Goal: Information Seeking & Learning: Find specific fact

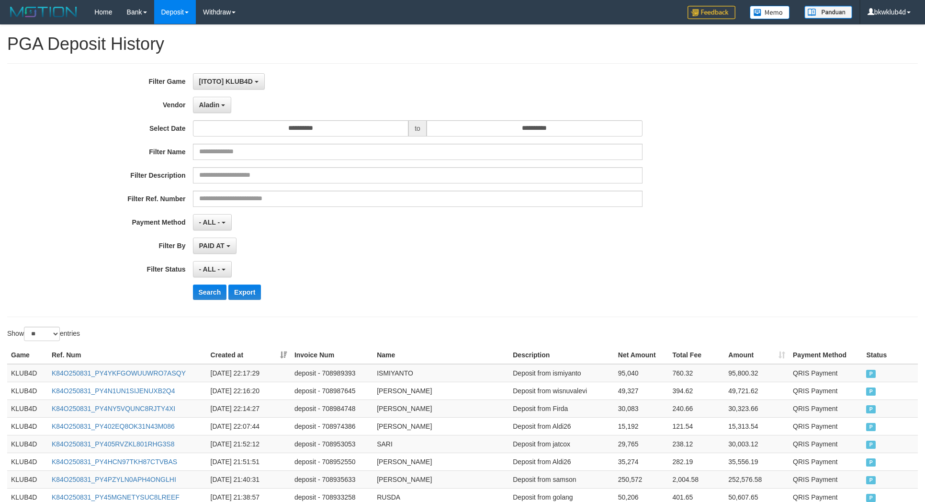
select select "**********"
select select "**"
click at [207, 294] on button "Search" at bounding box center [210, 291] width 34 height 15
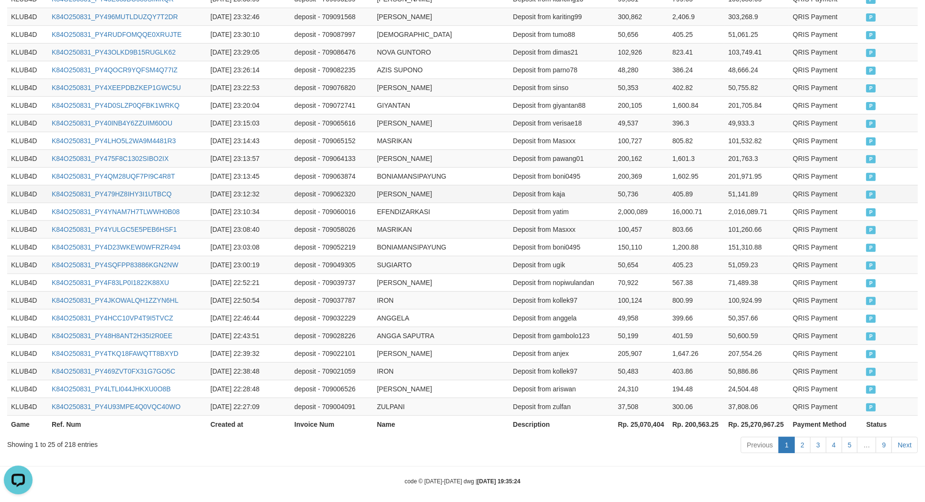
scroll to position [400, 0]
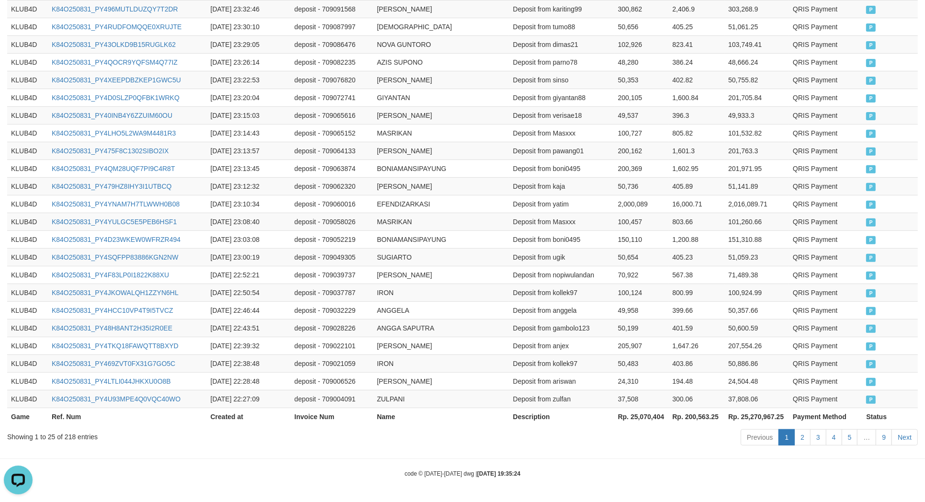
click at [66, 434] on div "Showing 1 to 25 of 218 entries" at bounding box center [192, 434] width 371 height 13
copy div "218"
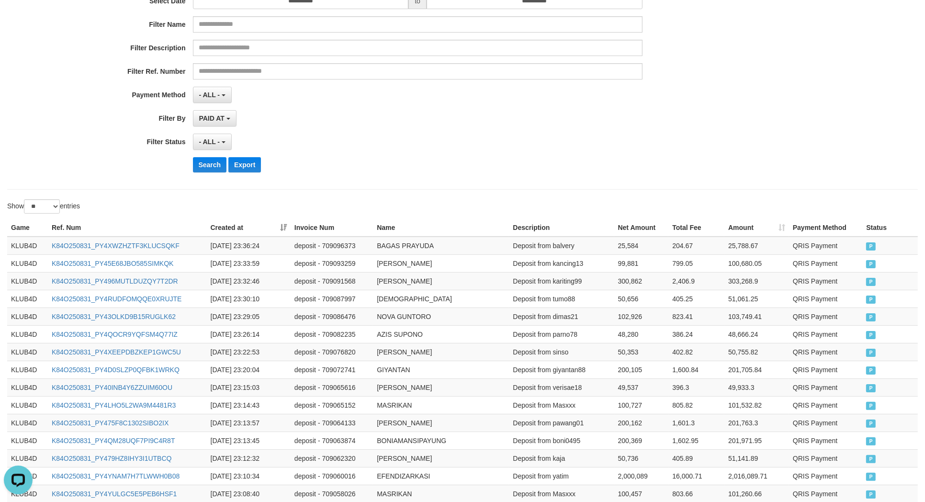
scroll to position [0, 0]
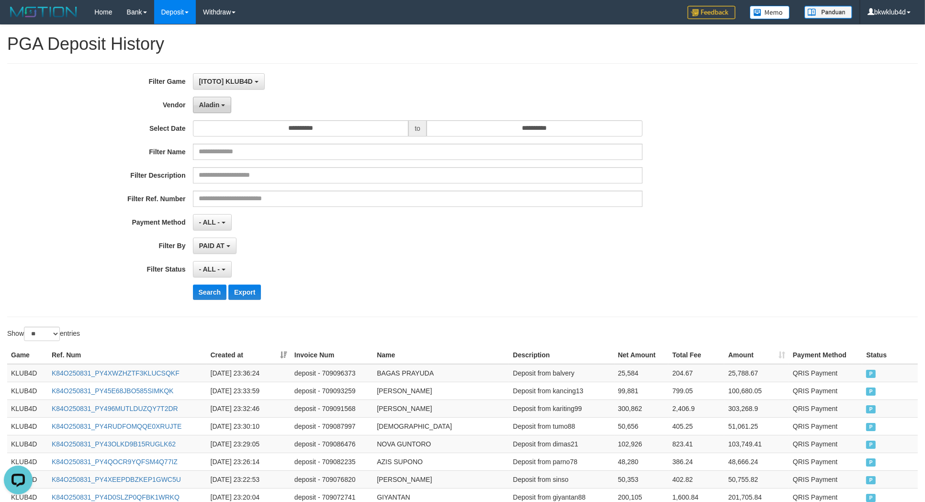
click at [207, 101] on span "Aladin" at bounding box center [209, 105] width 21 height 8
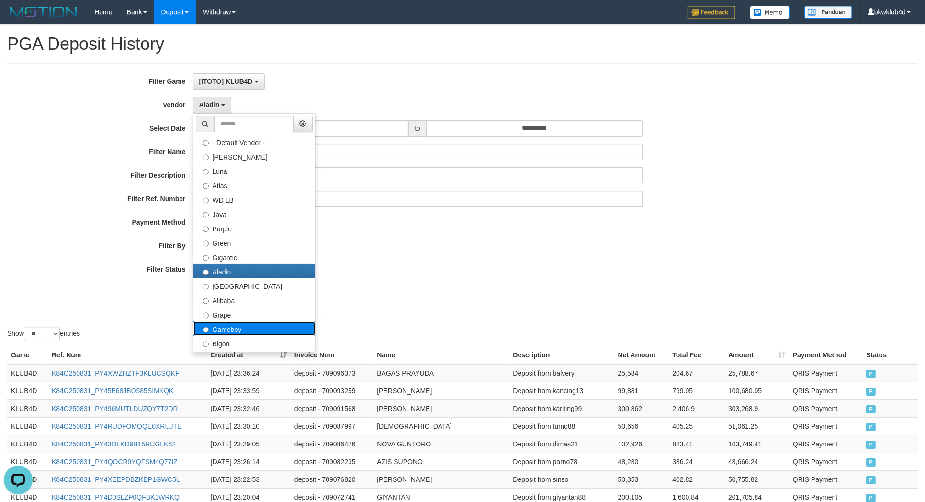
click at [254, 330] on label "Gameboy" at bounding box center [254, 328] width 122 height 14
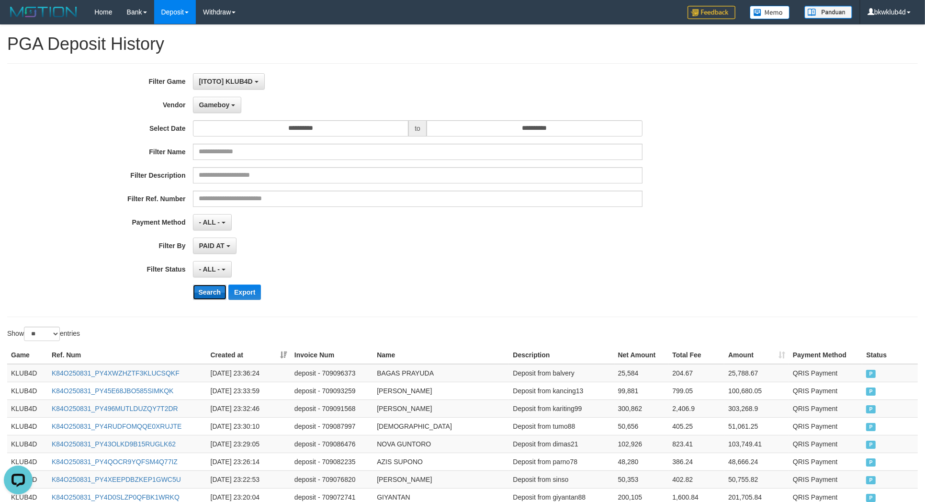
click at [214, 294] on button "Search" at bounding box center [210, 291] width 34 height 15
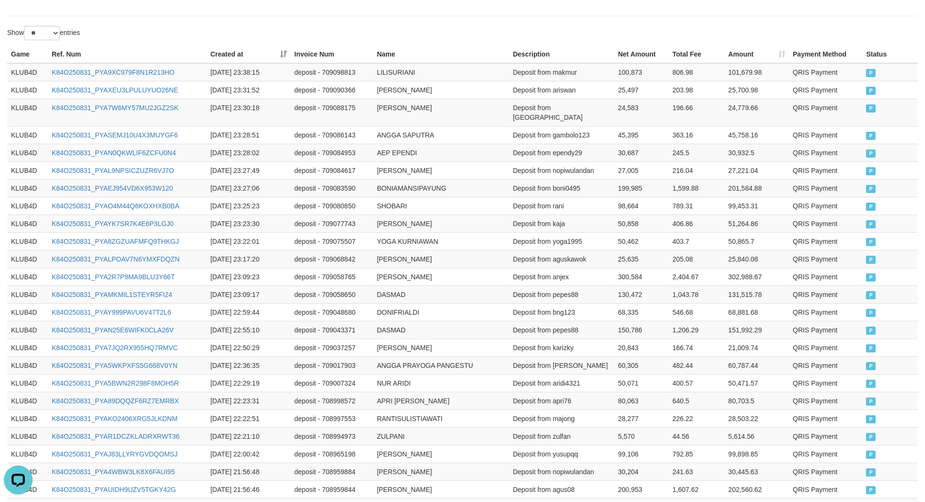
scroll to position [400, 0]
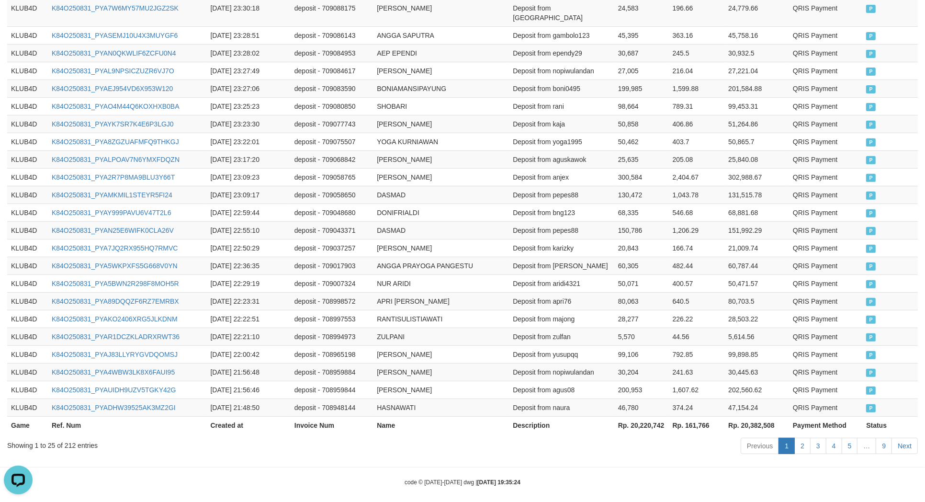
click at [69, 437] on div "Showing 1 to 25 of 212 entries" at bounding box center [192, 443] width 371 height 13
copy div "212"
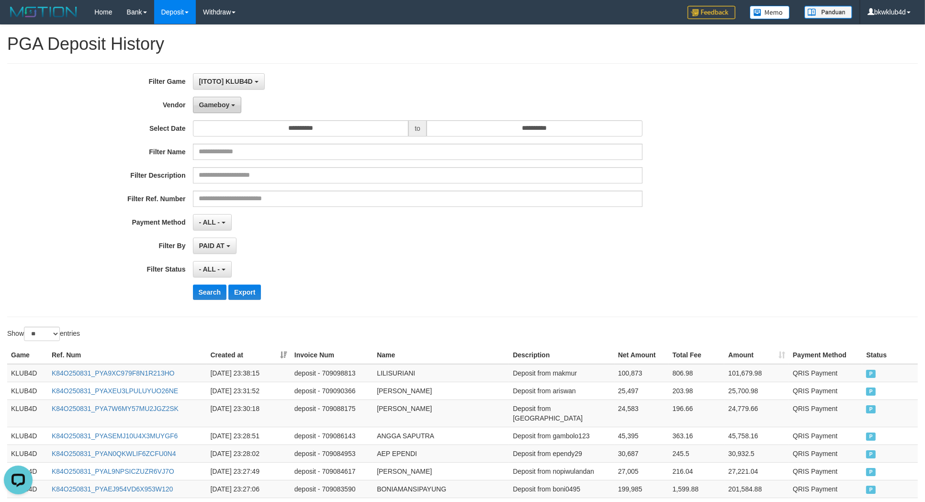
click at [208, 99] on button "Gameboy" at bounding box center [217, 105] width 49 height 16
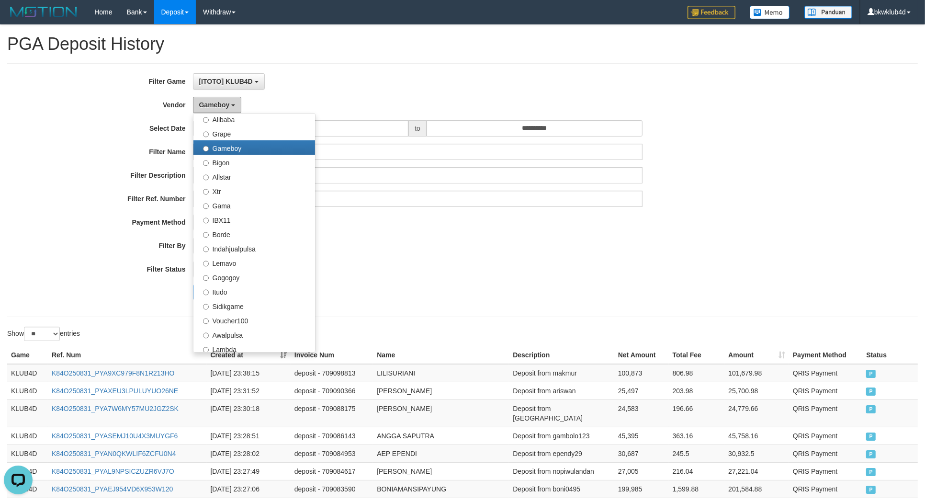
scroll to position [313, 0]
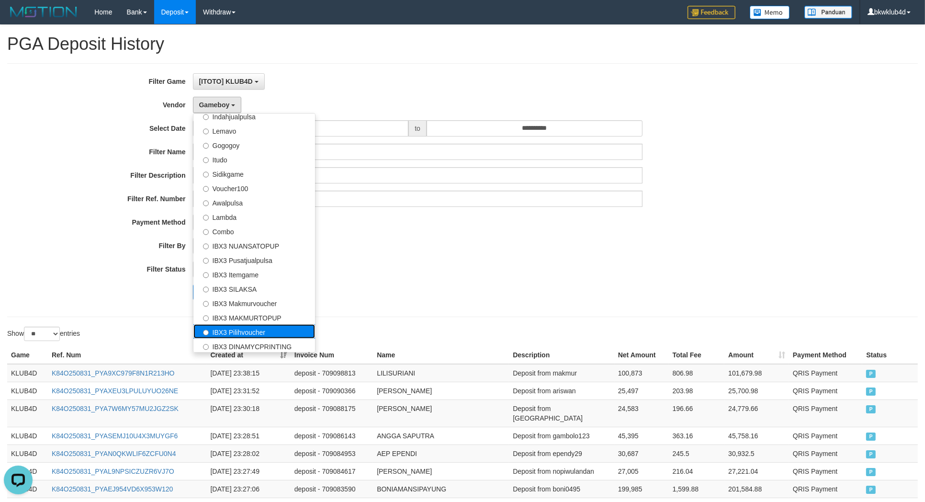
click at [255, 333] on label "IBX3 Pilihvoucher" at bounding box center [254, 331] width 122 height 14
select select "**********"
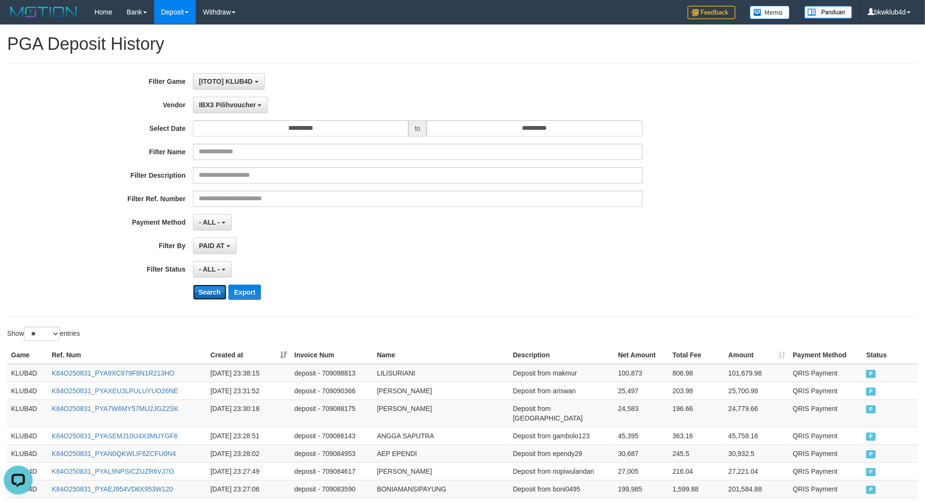
click at [209, 288] on button "Search" at bounding box center [210, 291] width 34 height 15
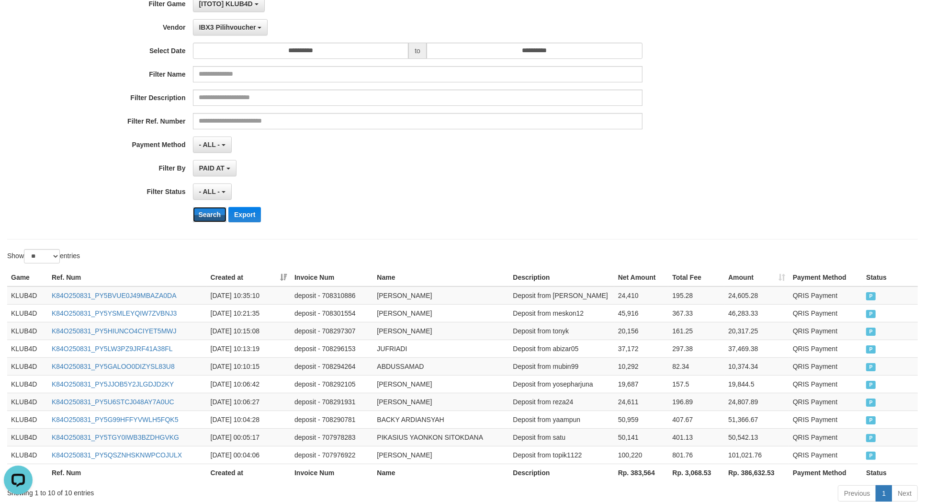
scroll to position [135, 0]
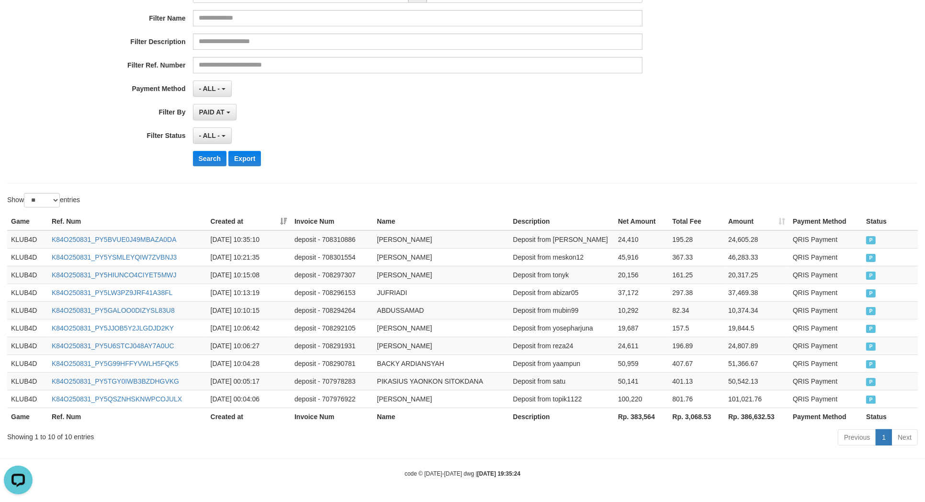
click at [64, 429] on div "Showing 1 to 10 of 10 entries" at bounding box center [192, 434] width 371 height 13
click at [66, 436] on div "Showing 1 to 10 of 10 entries" at bounding box center [192, 434] width 371 height 13
copy div "10"
